Goal: Task Accomplishment & Management: Manage account settings

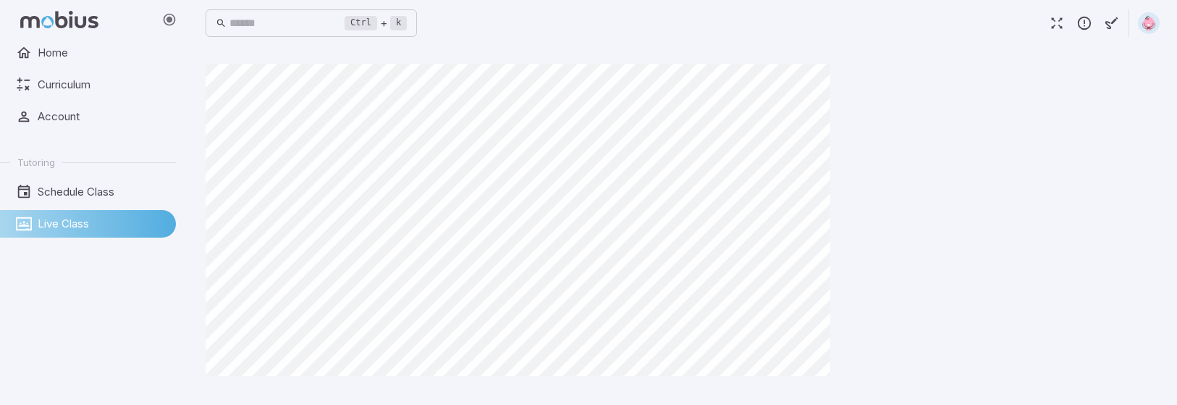
click at [968, 134] on div at bounding box center [683, 225] width 954 height 323
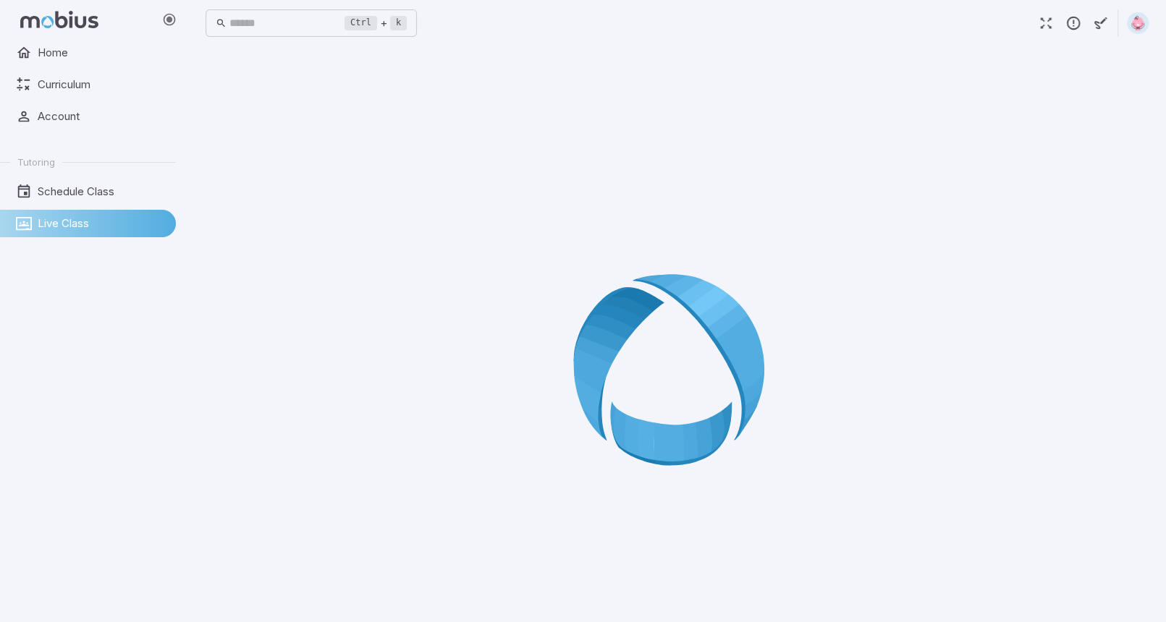
click at [550, 398] on div at bounding box center [677, 375] width 943 height 622
click at [1141, 22] on img at bounding box center [1138, 23] width 22 height 22
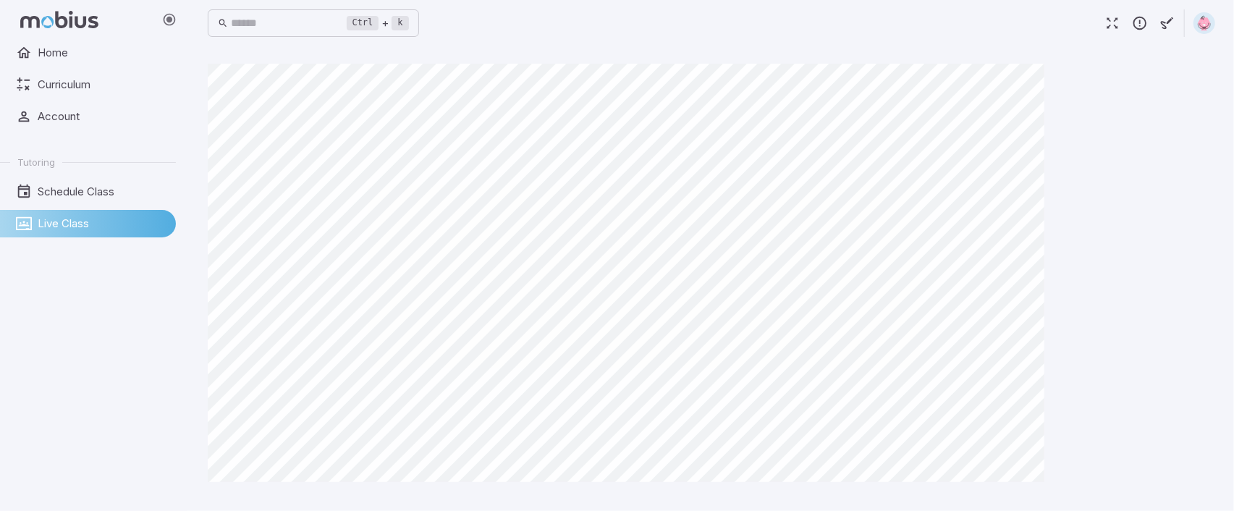
click at [1203, 20] on img at bounding box center [1204, 23] width 22 height 22
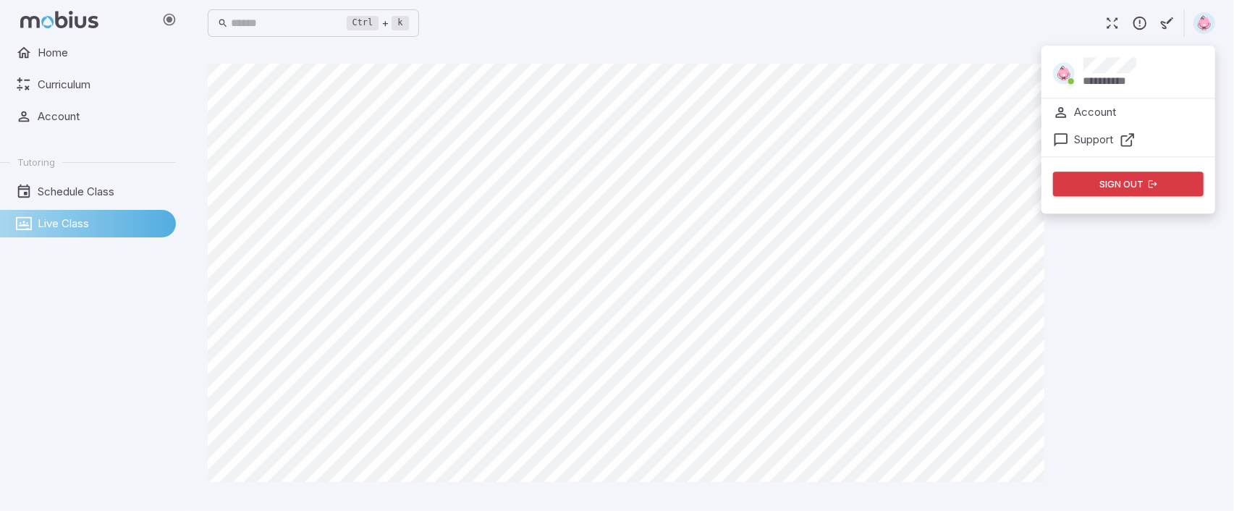
click at [1103, 189] on button "Sign out" at bounding box center [1128, 184] width 151 height 25
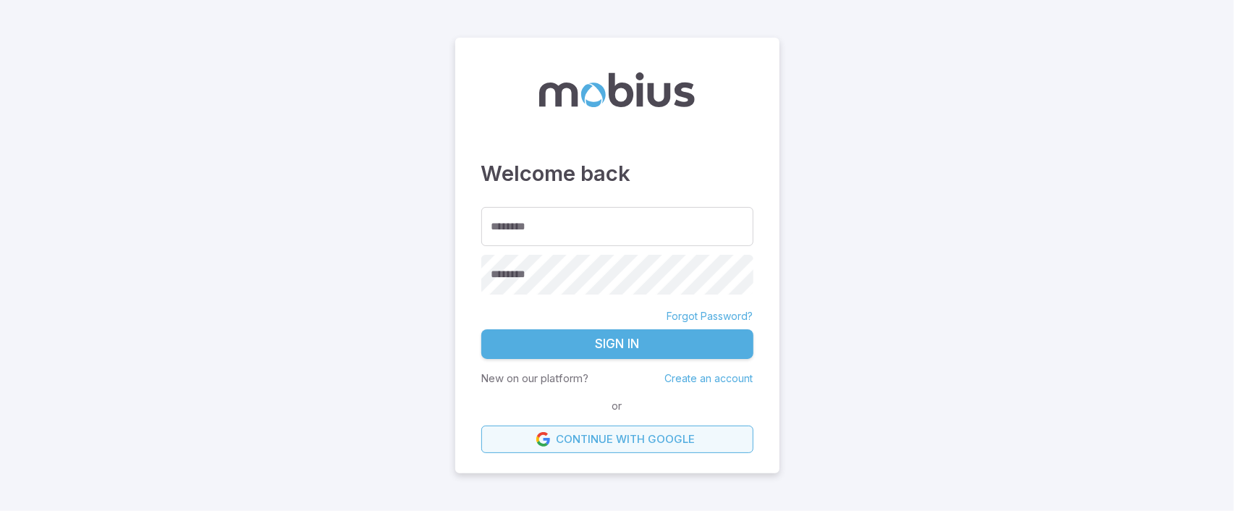
click at [640, 443] on link "Continue with Google" at bounding box center [617, 439] width 272 height 27
